Goal: Information Seeking & Learning: Learn about a topic

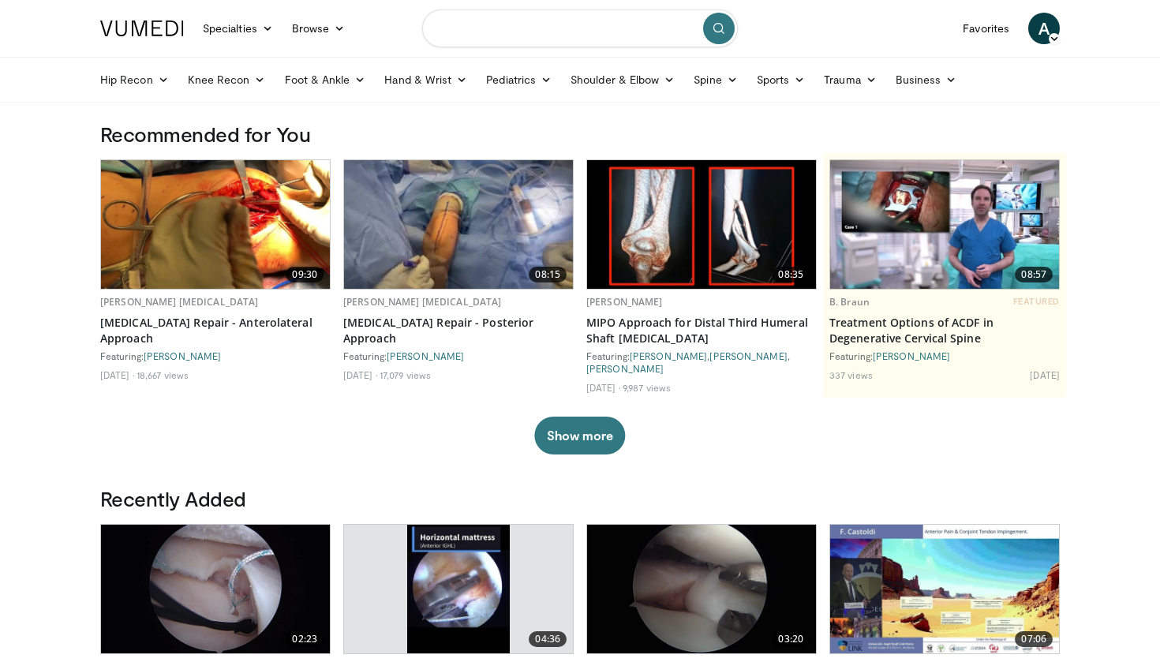
click at [503, 45] on input "Search topics, interventions" at bounding box center [580, 28] width 316 height 38
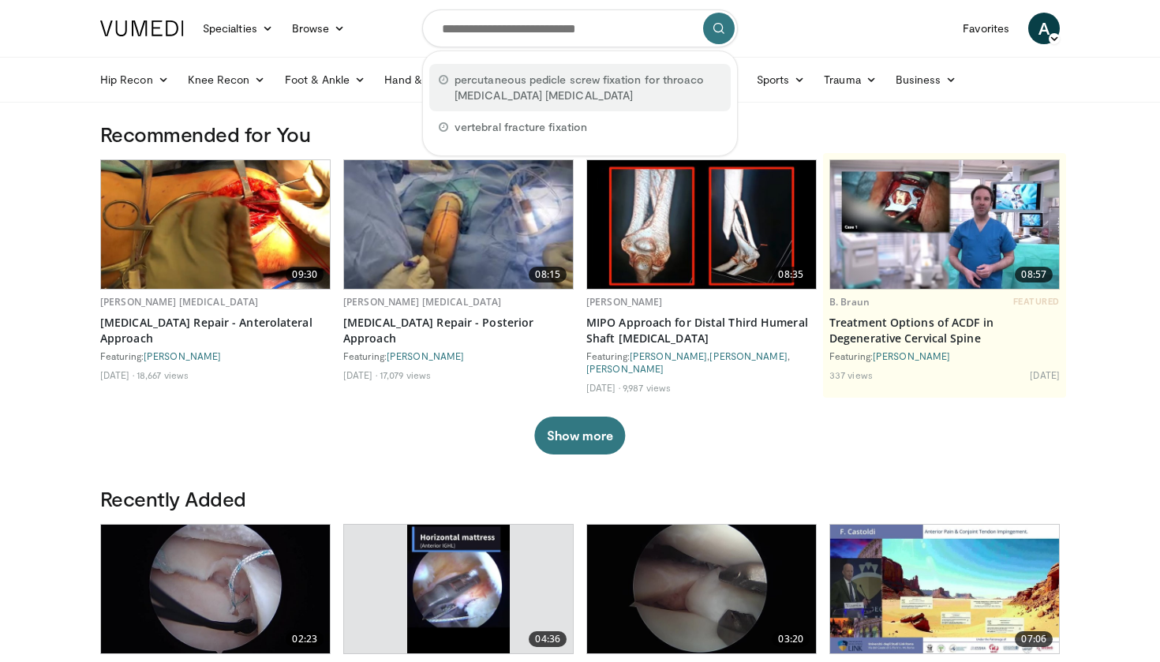
click at [501, 75] on span "percutaneous pedicle screw fixation for throaco [MEDICAL_DATA] [MEDICAL_DATA]" at bounding box center [587, 88] width 267 height 32
type input "**********"
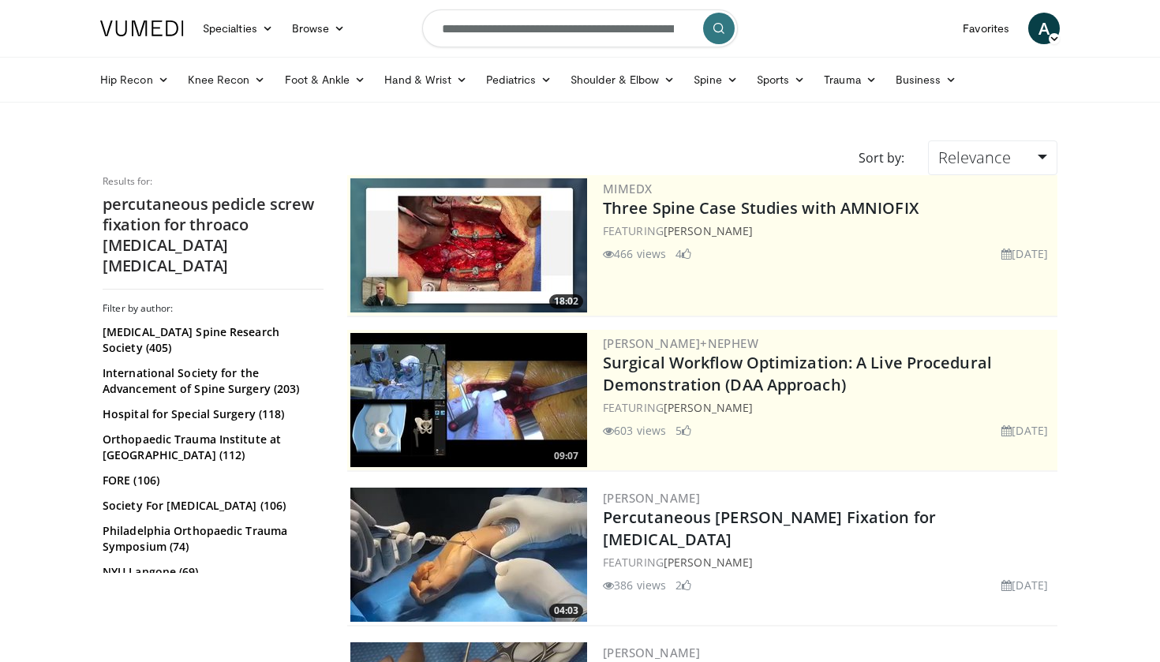
click at [468, 253] on img at bounding box center [468, 245] width 237 height 134
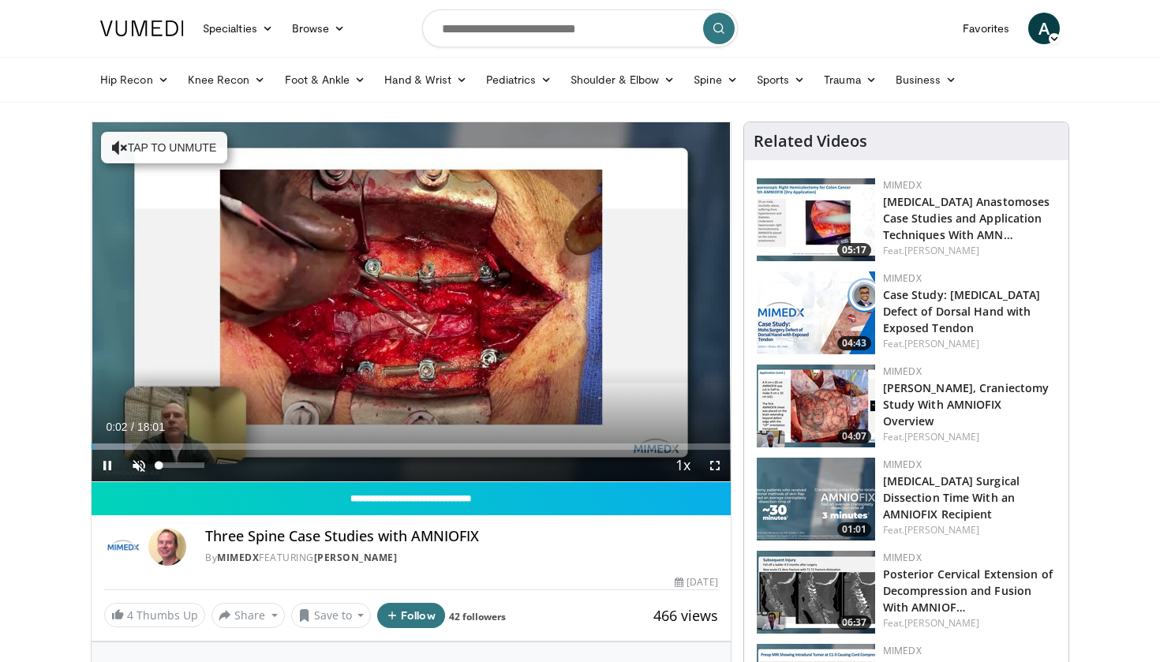
click at [133, 461] on span "Video Player" at bounding box center [139, 466] width 32 height 32
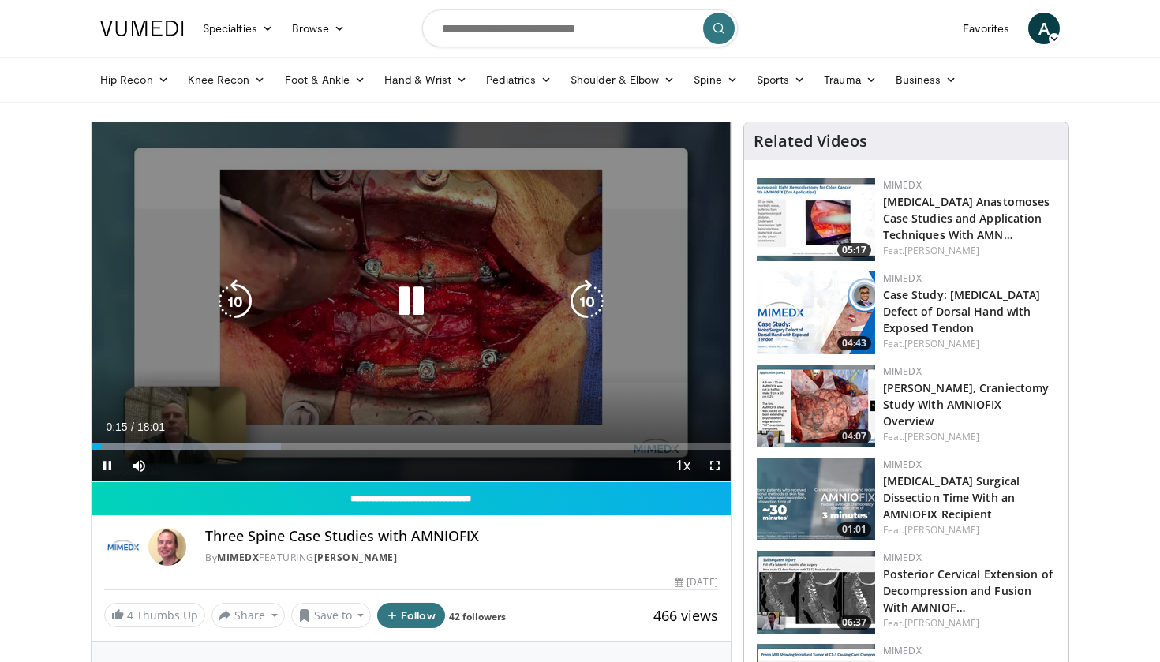
click at [402, 294] on icon "Video Player" at bounding box center [411, 301] width 44 height 44
